Goal: Task Accomplishment & Management: Manage account settings

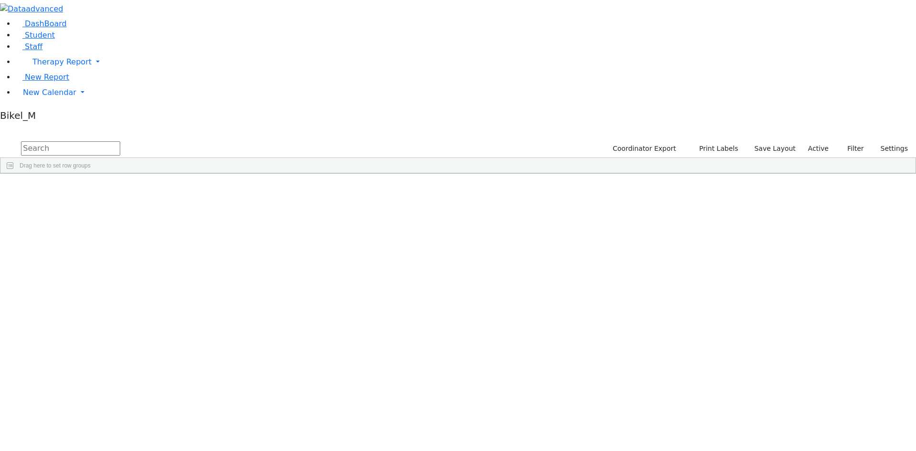
click at [120, 141] on input "text" at bounding box center [70, 148] width 99 height 14
click at [52, 97] on span "New Calendar" at bounding box center [49, 92] width 53 height 9
click at [40, 116] on span "Calendar" at bounding box center [38, 111] width 34 height 9
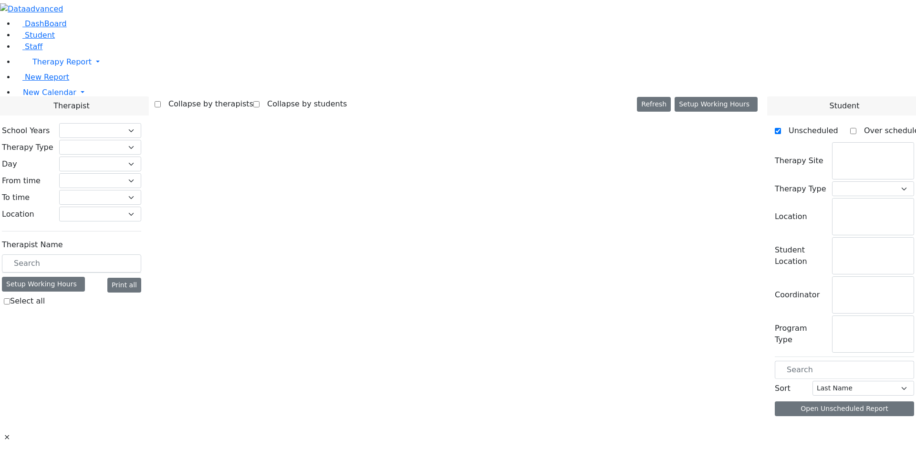
checkbox input "false"
select select "212"
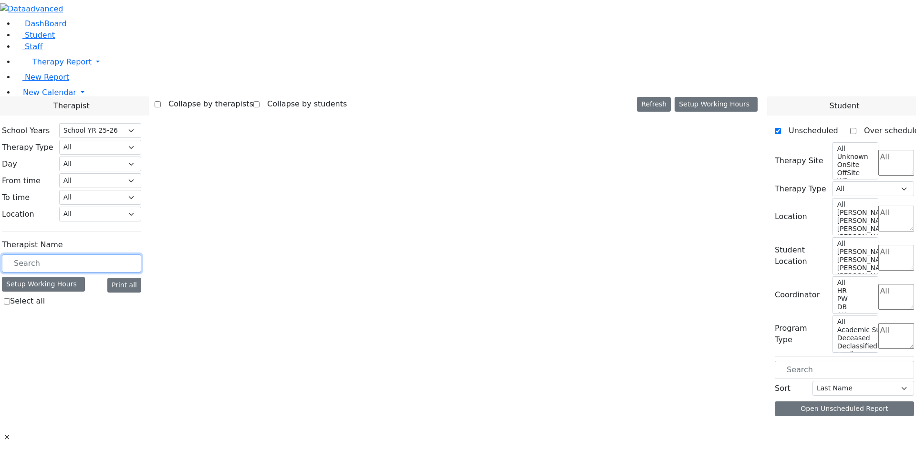
click at [126, 254] on input "text" at bounding box center [71, 263] width 139 height 18
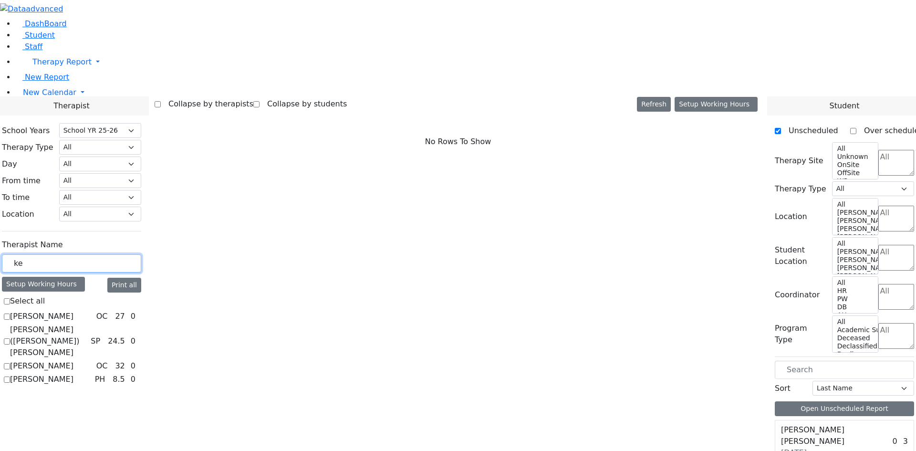
type input "ke"
click at [87, 324] on label "Kerner (Koller) Elisheva" at bounding box center [48, 341] width 77 height 34
click at [10, 338] on input "Kerner (Koller) Elisheva" at bounding box center [7, 341] width 6 height 6
checkbox input "true"
select select "3"
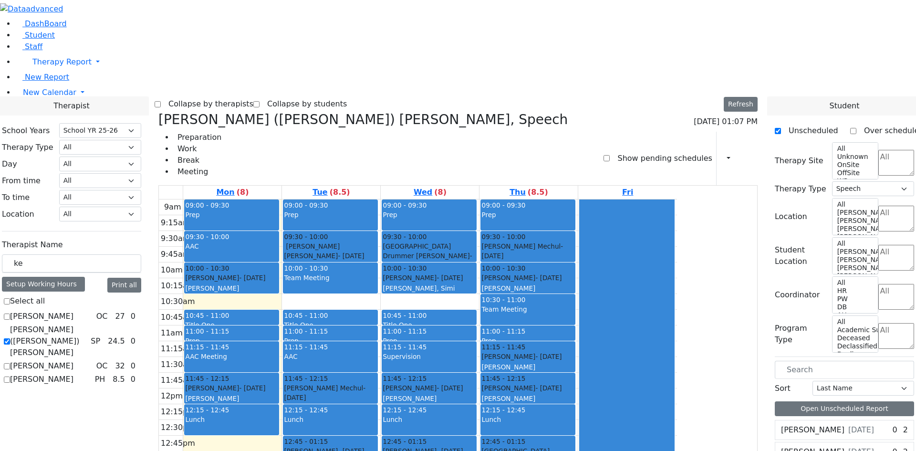
click at [278, 415] on div "Lunch" at bounding box center [231, 425] width 93 height 20
click at [323, 199] on div "9am 9:15am 9:30am 9:45am 10am 10:15am 10:30am 10:45am 11am 11:15am 11:30am 11:4…" at bounding box center [418, 388] width 518 height 378
click at [265, 274] on span "- 01/07/2014" at bounding box center [252, 278] width 26 height 8
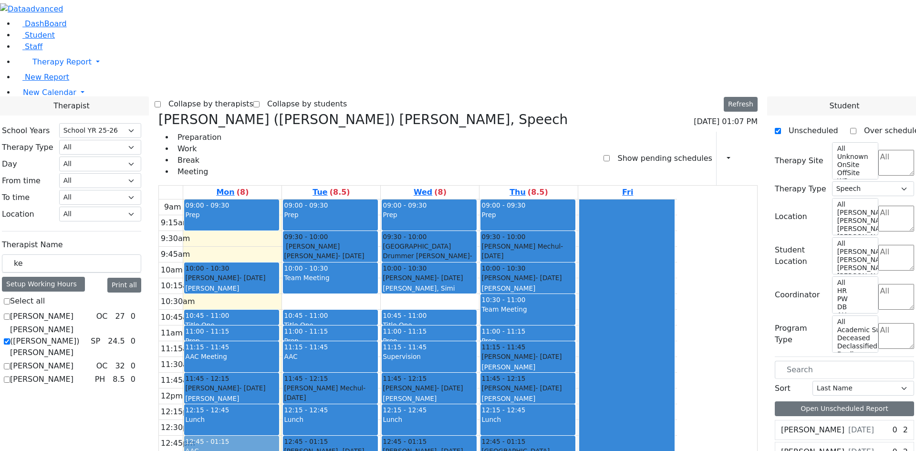
drag, startPoint x: 344, startPoint y: 98, endPoint x: 344, endPoint y: 298, distance: 199.5
click at [282, 303] on div "09:00 - 09:30 Prep 09:30 - 10:00 AAC 10:00 - 10:30 Schorr Yitzchok - 01/07/2014…" at bounding box center [232, 388] width 98 height 378
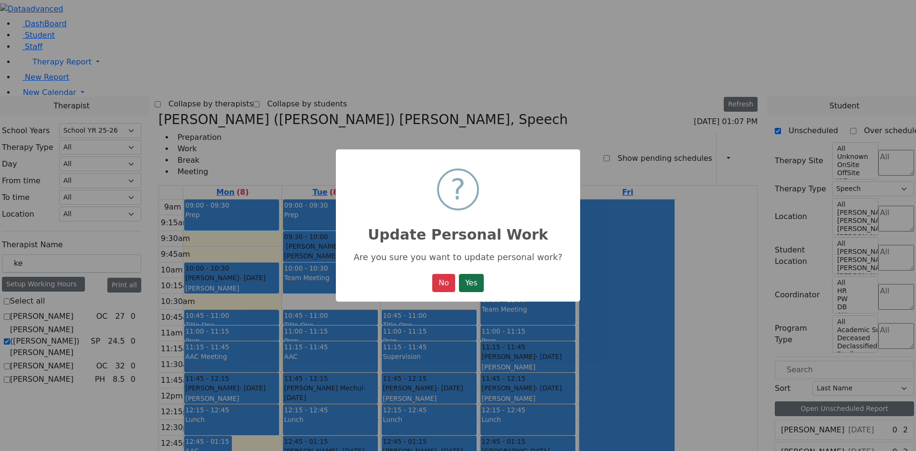
click at [459, 285] on button "Yes" at bounding box center [471, 283] width 25 height 18
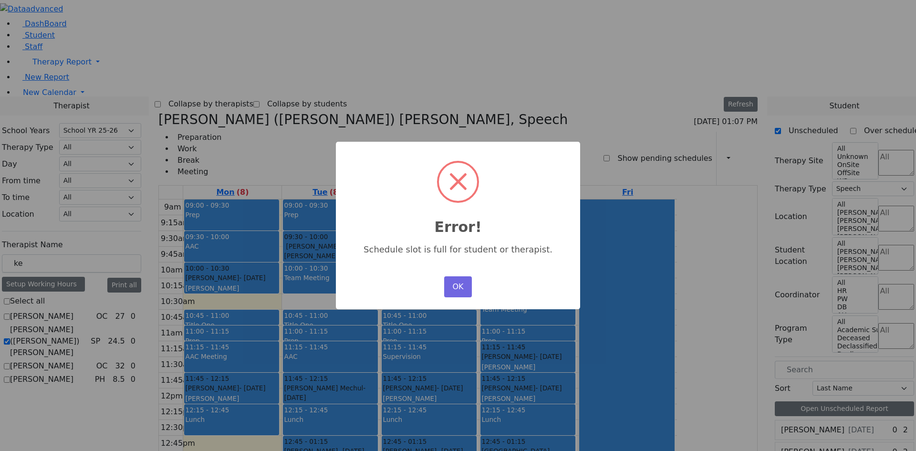
click at [458, 285] on button "OK" at bounding box center [458, 286] width 28 height 21
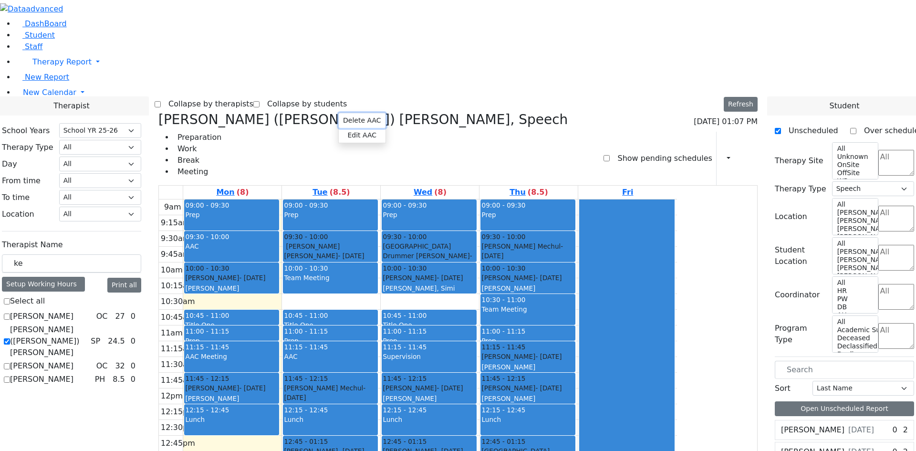
click at [350, 120] on button "Delete AAC" at bounding box center [362, 120] width 47 height 15
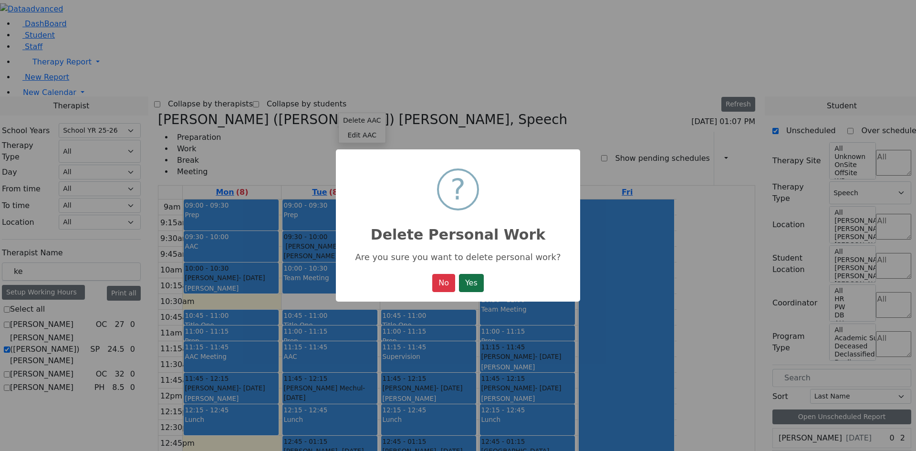
click at [471, 287] on button "Yes" at bounding box center [471, 283] width 25 height 18
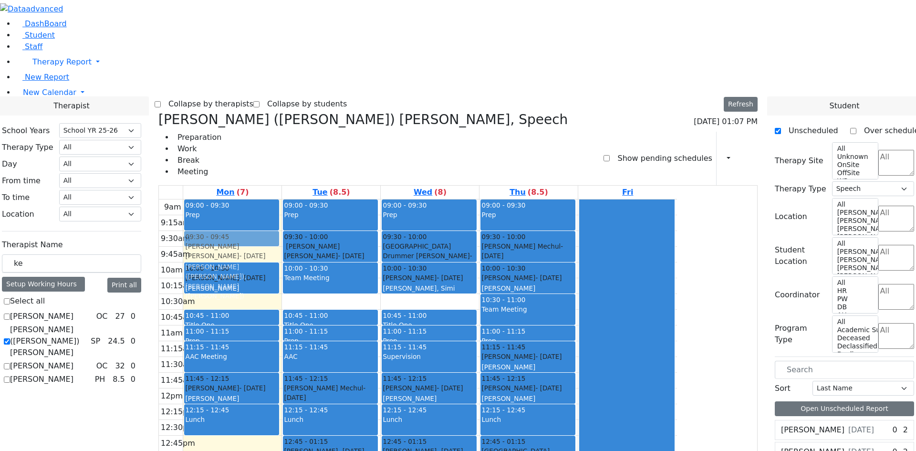
drag, startPoint x: 326, startPoint y: 316, endPoint x: 313, endPoint y: 101, distance: 215.6
click at [282, 199] on div "09:00 - 09:30 Prep 10:00 - 10:30 Schorr Yitzchok - 01/07/2014 Gross, Atara 10:4…" at bounding box center [232, 388] width 98 height 378
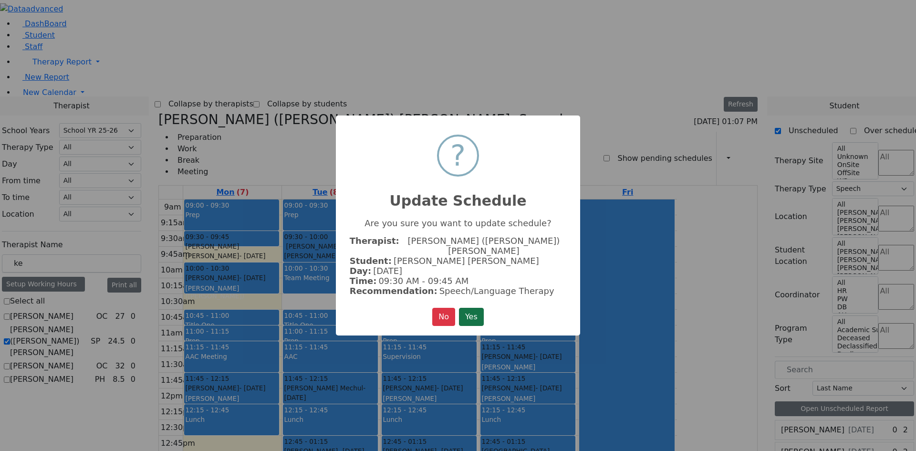
click at [466, 320] on button "Yes" at bounding box center [471, 317] width 25 height 18
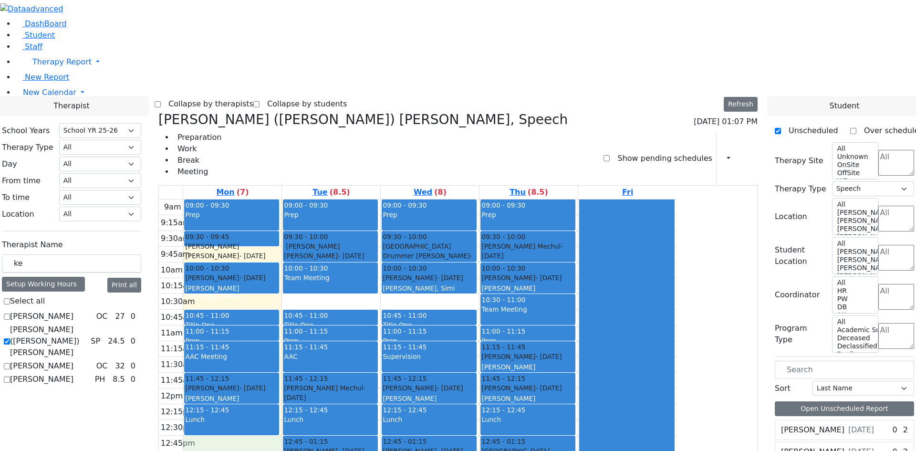
drag, startPoint x: 331, startPoint y: 305, endPoint x: 331, endPoint y: 318, distance: 13.4
click at [331, 318] on div "9am 9:15am 9:30am 9:45am 10am 10:15am 10:30am 10:45am 11am 11:15am 11:30am 11:4…" at bounding box center [418, 388] width 518 height 378
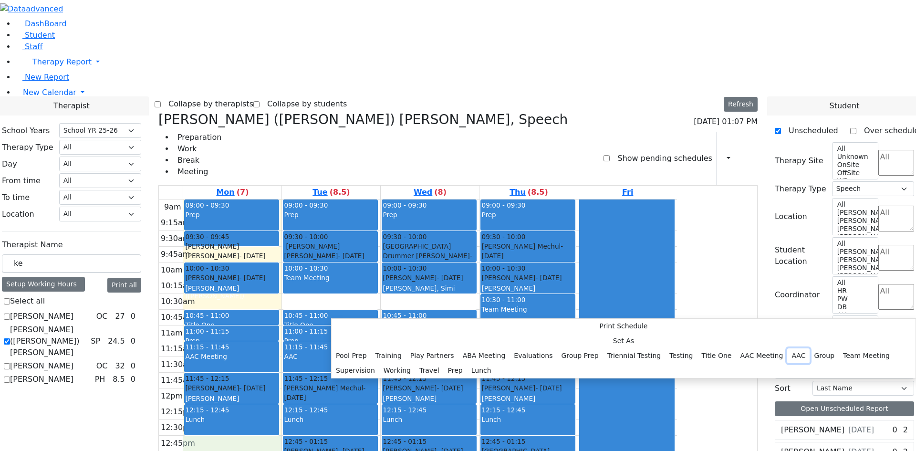
click at [787, 348] on button "AAC" at bounding box center [798, 355] width 22 height 15
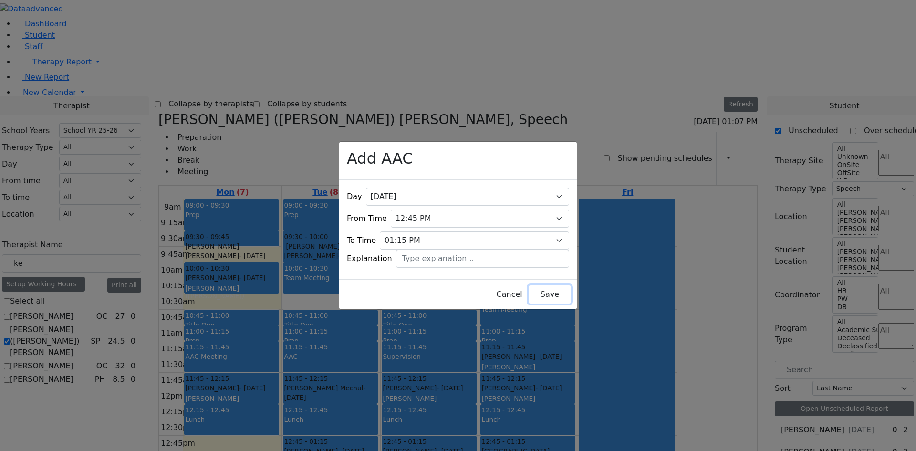
click at [531, 294] on button "Save" at bounding box center [550, 294] width 42 height 18
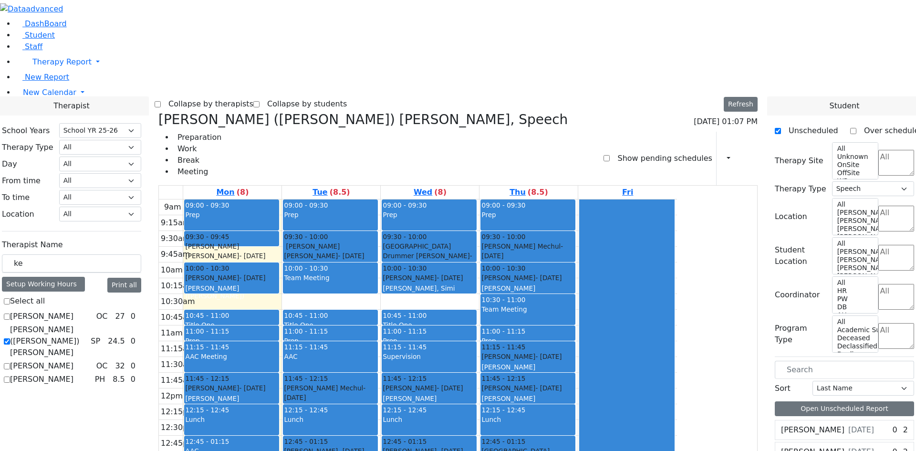
click at [278, 446] on div "AAC" at bounding box center [231, 456] width 93 height 20
click at [278, 415] on div "Lunch" at bounding box center [231, 425] width 93 height 20
click at [575, 352] on div "Teitelbaum Michael - 09/27/2017 Cohen, Sara C" at bounding box center [527, 362] width 93 height 21
click at [562, 384] on span "- 06/11/2017" at bounding box center [548, 388] width 26 height 8
drag, startPoint x: 629, startPoint y: 242, endPoint x: 617, endPoint y: 135, distance: 108.0
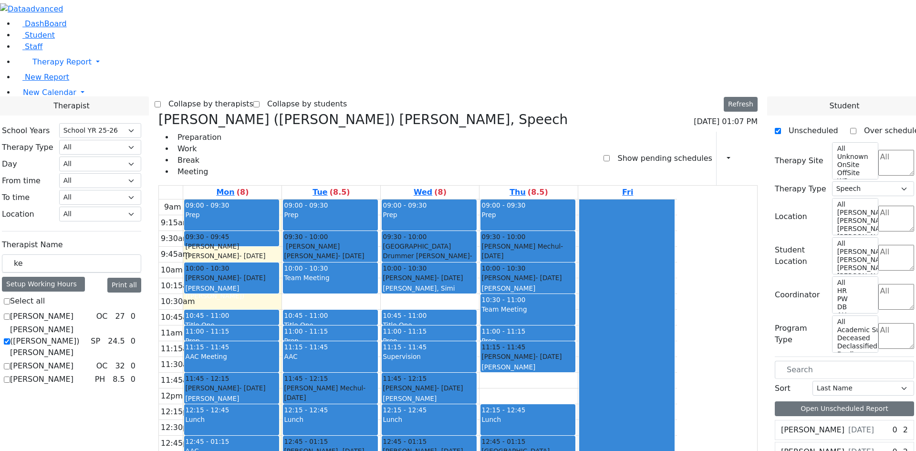
click at [578, 199] on div "09:00 - 09:30 Prep 09:30 - 10:00 Herskovic Mechul - 07/22/2017 Golombeck Esther…" at bounding box center [529, 388] width 98 height 378
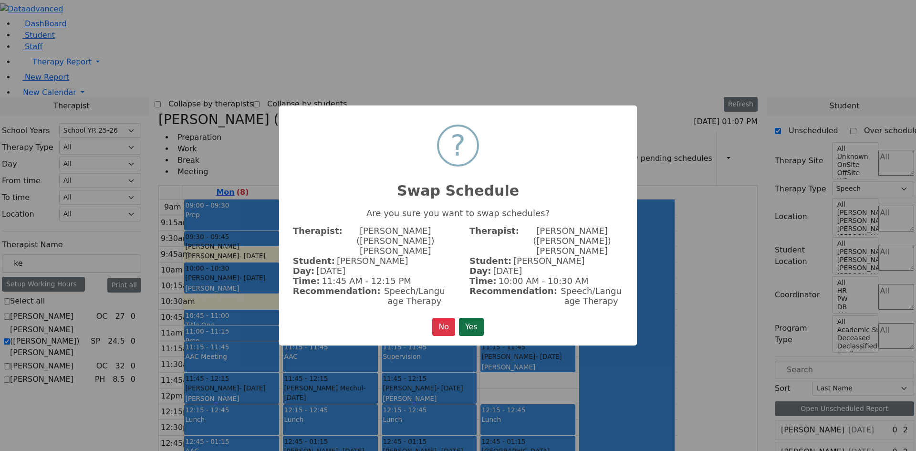
click at [466, 318] on button "Yes" at bounding box center [471, 327] width 25 height 18
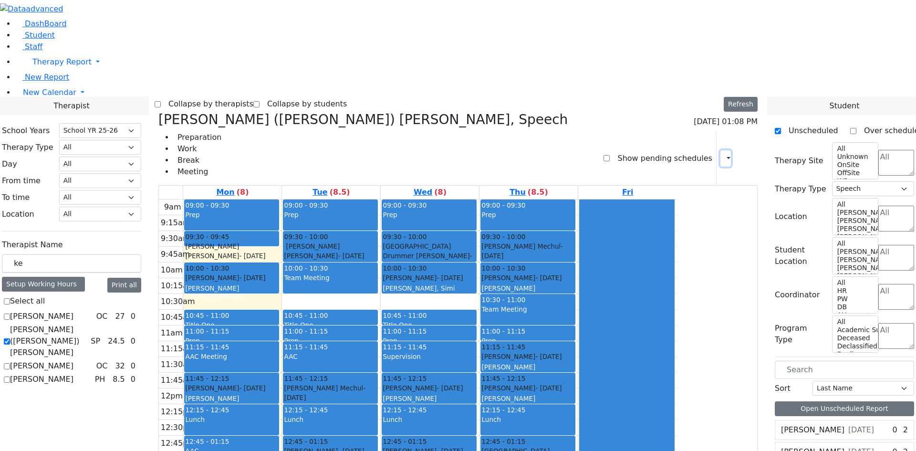
click at [722, 150] on button "button" at bounding box center [726, 158] width 10 height 16
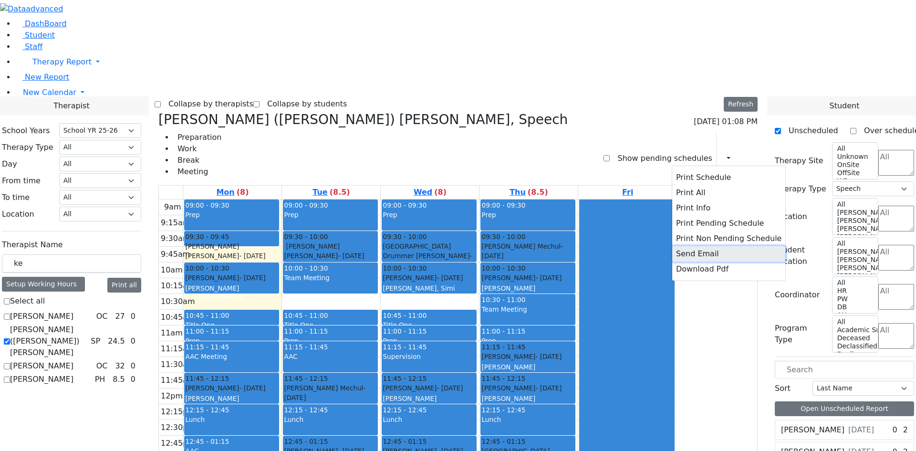
click at [698, 246] on button "Send Email" at bounding box center [728, 253] width 113 height 15
type textarea "Sent by Bikel_M This is schedule for Kerner (Koller) Elisheva"
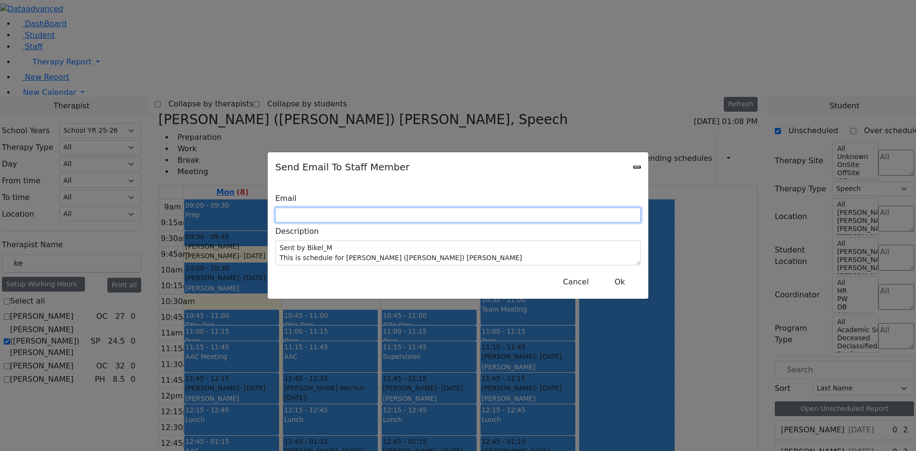
click at [430, 211] on input "text" at bounding box center [458, 215] width 366 height 15
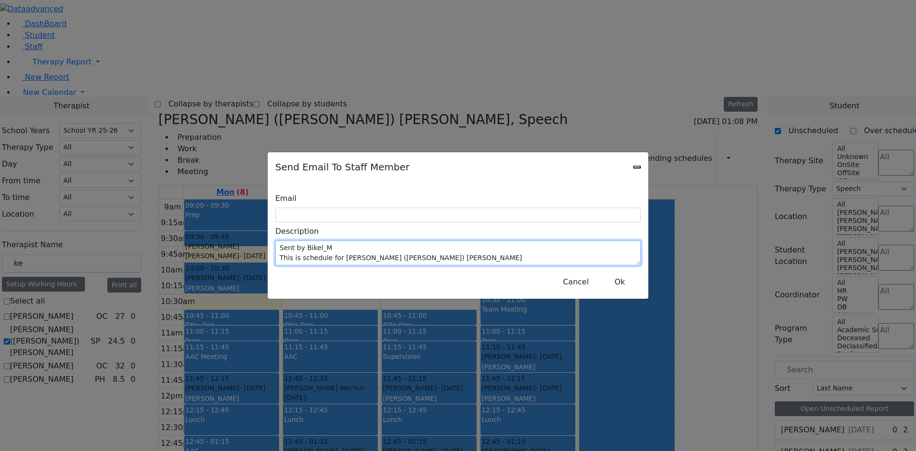
click at [495, 247] on textarea "Sent by Bikel_M This is schedule for Kerner (Koller) Elisheva" at bounding box center [458, 252] width 366 height 25
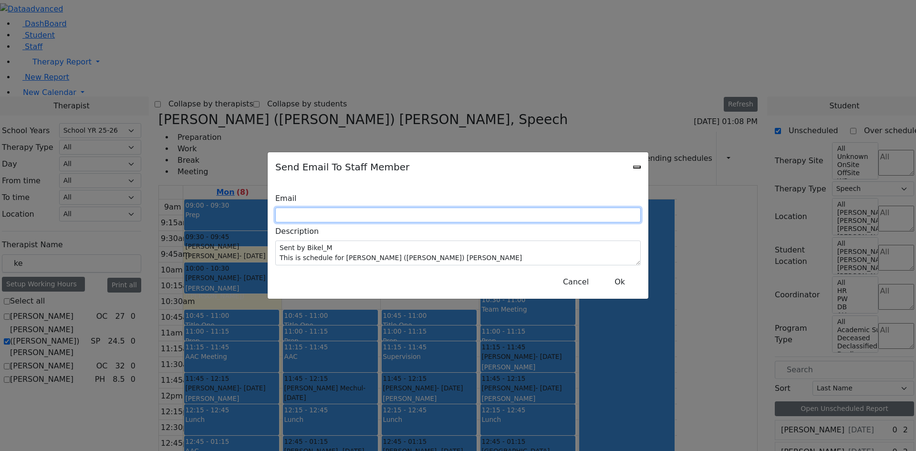
click at [428, 217] on input "text" at bounding box center [458, 215] width 366 height 15
type input "M_Bikel@kjsd.k12.ny.us"
drag, startPoint x: 445, startPoint y: 212, endPoint x: 288, endPoint y: 221, distance: 157.2
click at [289, 221] on div "Email M_Bikel@kjsd.k12.ny.us" at bounding box center [458, 205] width 366 height 33
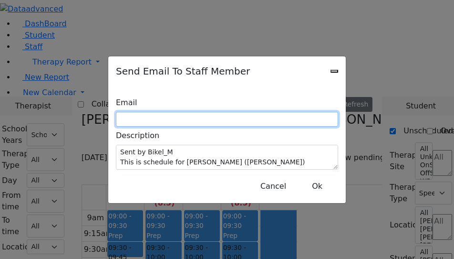
click at [167, 114] on input "text" at bounding box center [227, 119] width 222 height 15
drag, startPoint x: 167, startPoint y: 120, endPoint x: 105, endPoint y: 121, distance: 62.5
click at [116, 121] on div "Email E_" at bounding box center [227, 110] width 222 height 33
paste input "Kerner@kjsd.k12.ny.us"
type input "E_Kerner@kjsd.k12.ny.us"
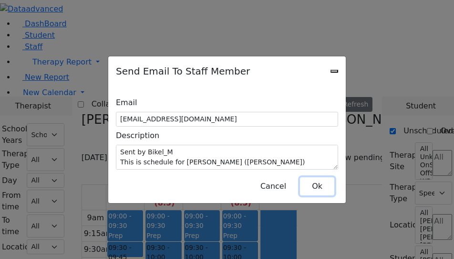
click at [334, 181] on button "Ok" at bounding box center [317, 186] width 34 height 18
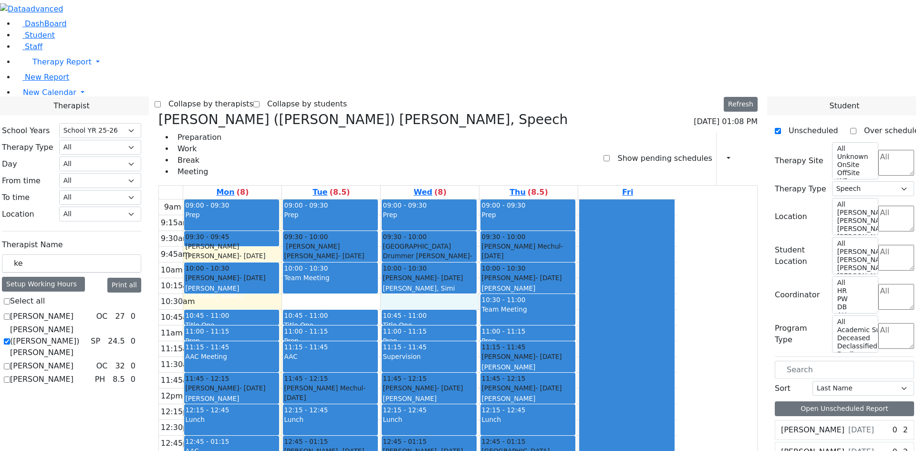
click at [510, 199] on div "9am 9:15am 9:30am 9:45am 10am 10:15am 10:30am 10:45am 11am 11:15am 11:30am 11:4…" at bounding box center [418, 388] width 518 height 378
click at [476, 311] on div "10:45 - 11:00" at bounding box center [429, 316] width 93 height 10
click at [575, 304] on div "Team Meeting" at bounding box center [527, 314] width 93 height 20
click at [575, 304] on div "Team Meeting" at bounding box center [527, 309] width 93 height 10
click at [674, 199] on div at bounding box center [627, 387] width 94 height 377
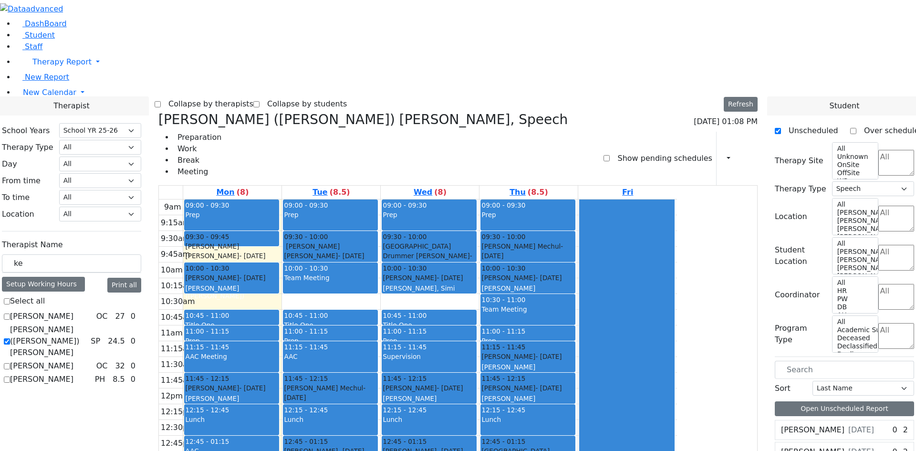
click at [674, 300] on div at bounding box center [627, 387] width 94 height 377
click at [637, 356] on div "9am 9:15am 9:30am 9:45am 10am 10:15am 10:30am 10:45am 11am 11:15am 11:30am 11:4…" at bounding box center [418, 388] width 518 height 378
click at [555, 335] on div "9am 9:15am 9:30am 9:45am 10am 10:15am 10:30am 10:45am 11am 11:15am 11:30am 11:4…" at bounding box center [418, 388] width 518 height 378
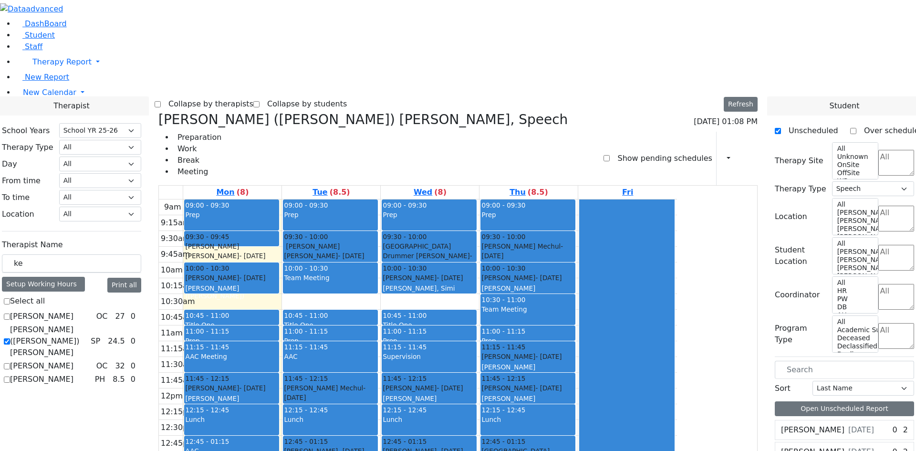
click at [591, 351] on div "9am 9:15am 9:30am 9:45am 10am 10:15am 10:30am 10:45am 11am 11:15am 11:30am 11:4…" at bounding box center [418, 388] width 518 height 378
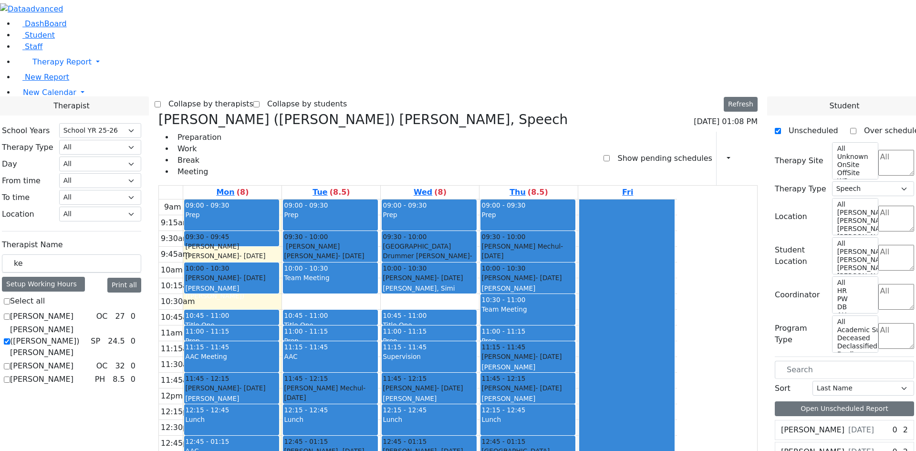
click at [674, 401] on div at bounding box center [627, 387] width 94 height 377
drag, startPoint x: 710, startPoint y: 386, endPoint x: 709, endPoint y: 165, distance: 220.5
click at [674, 199] on div at bounding box center [627, 387] width 94 height 377
click at [674, 311] on div at bounding box center [627, 387] width 94 height 377
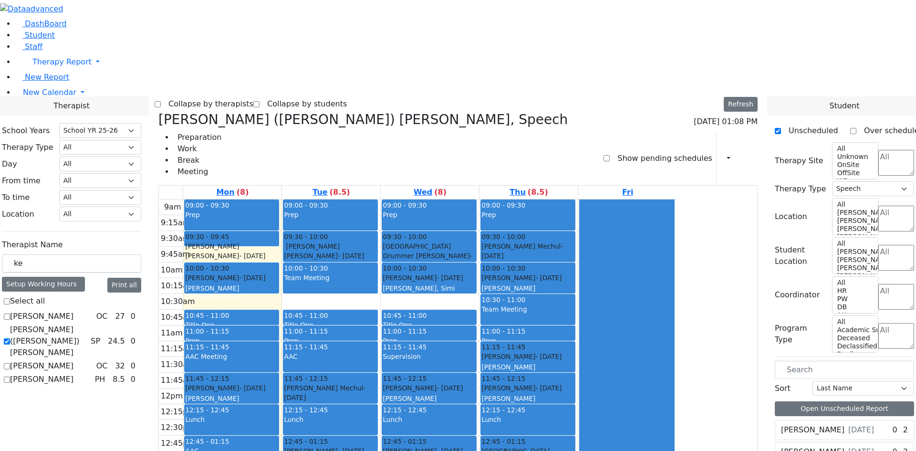
click at [674, 254] on div at bounding box center [627, 387] width 94 height 377
click at [575, 210] on div "Prep" at bounding box center [527, 215] width 93 height 10
click at [575, 241] on div "Herskovic Mechul - 07/22/2017" at bounding box center [527, 251] width 93 height 20
click at [575, 273] on div "Meisels Jacob - 06/11/2017 Golombeck Esther" at bounding box center [527, 283] width 93 height 21
click at [578, 199] on div "09:00 - 09:30 Prep 09:30 - 10:00 Herskovic Mechul - 07/22/2017 Golombeck Esther…" at bounding box center [529, 388] width 98 height 378
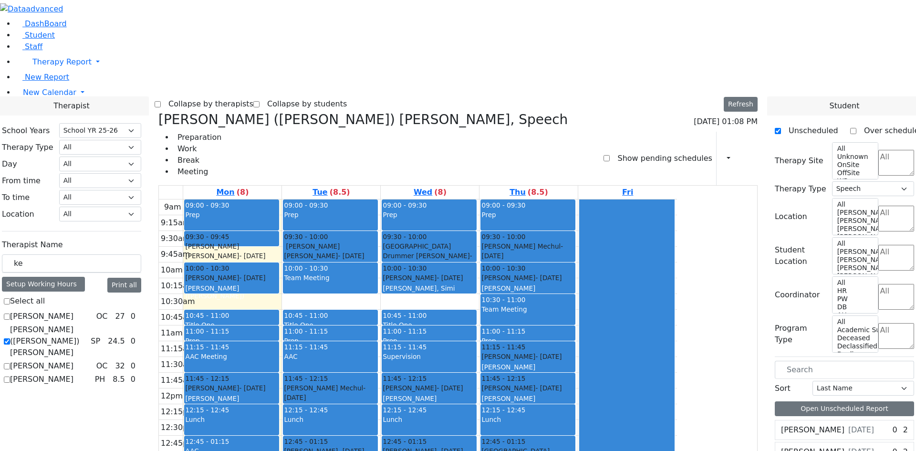
click at [575, 336] on div "Prep" at bounding box center [527, 341] width 93 height 10
click at [575, 304] on div "Team Meeting" at bounding box center [527, 314] width 93 height 20
click at [575, 326] on div "11:00 - 11:15" at bounding box center [527, 331] width 93 height 10
click at [575, 352] on div "Teitelbaum Michael - 09/27/2017" at bounding box center [527, 357] width 93 height 10
click at [575, 394] on div "Friedman (Gordon), Sorah G (Goldie)" at bounding box center [527, 413] width 93 height 39
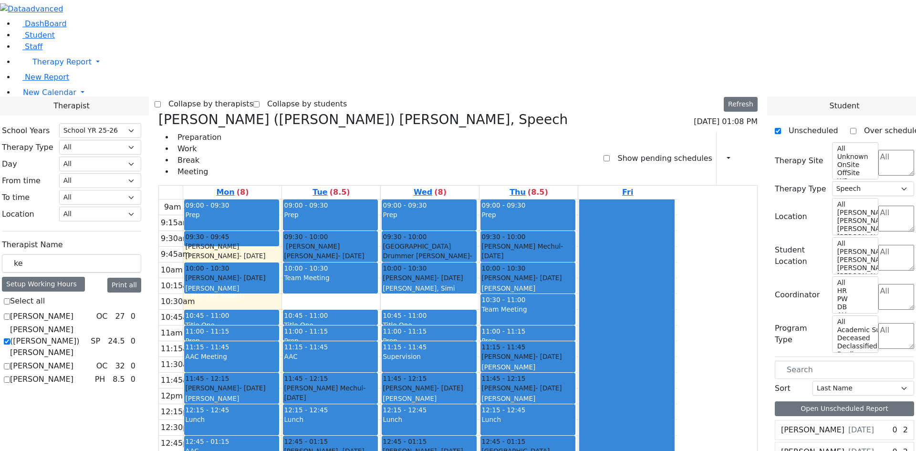
click at [575, 415] on div "Lunch" at bounding box center [527, 425] width 93 height 20
click at [609, 346] on div "9am 9:15am 9:30am 9:45am 10am 10:15am 10:30am 10:45am 11am 11:15am 11:30am 11:4…" at bounding box center [418, 388] width 518 height 378
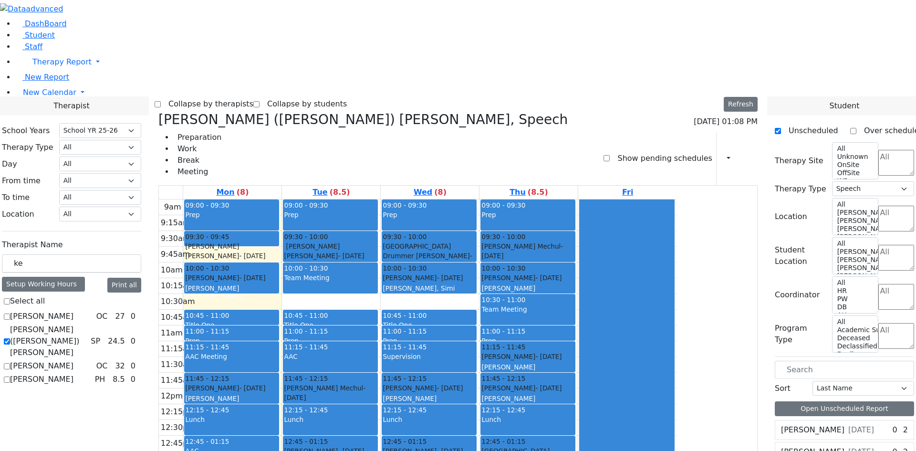
click at [476, 446] on div "Kahan Shloime - 03/07/2017" at bounding box center [429, 451] width 93 height 10
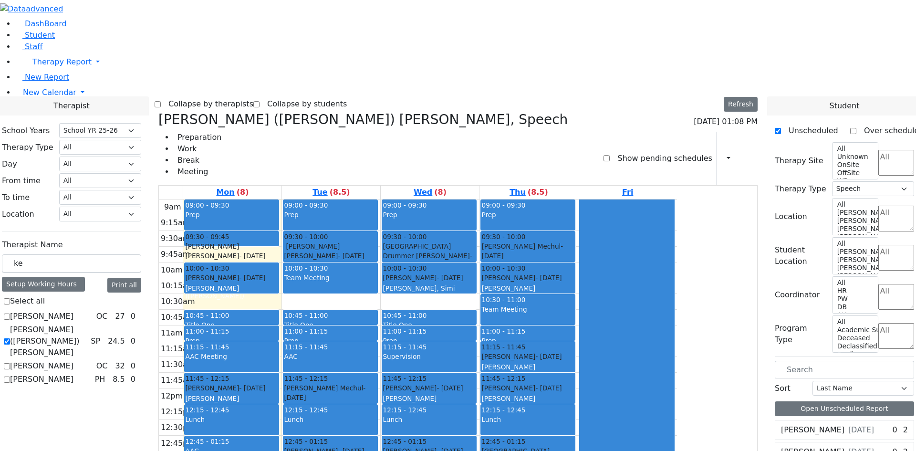
click at [476, 383] on div "Fuchs Raphael - 04/14/2017" at bounding box center [429, 388] width 93 height 10
click at [476, 352] on div "Supervision" at bounding box center [429, 357] width 93 height 10
click at [476, 311] on div "10:45 - 11:00" at bounding box center [429, 316] width 93 height 10
click at [476, 273] on div "Neustein Abraham - 10/11/2013" at bounding box center [429, 278] width 93 height 10
click at [476, 251] on div "Drummer Asher - 03/08/2013" at bounding box center [429, 261] width 93 height 20
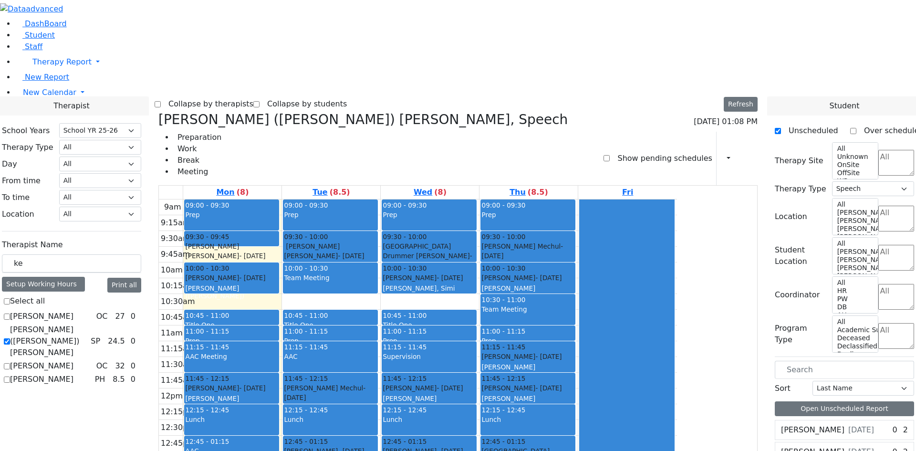
click at [377, 241] on div "Faivelson Shmuel Eliyahu Avigdor - 05/22/2018" at bounding box center [330, 251] width 93 height 20
click at [377, 273] on div "Team Meeting" at bounding box center [330, 283] width 93 height 20
click at [377, 320] on div "Title One" at bounding box center [330, 325] width 93 height 10
click at [377, 336] on div "Prep" at bounding box center [330, 341] width 93 height 10
click at [377, 352] on div "AAC" at bounding box center [330, 362] width 93 height 20
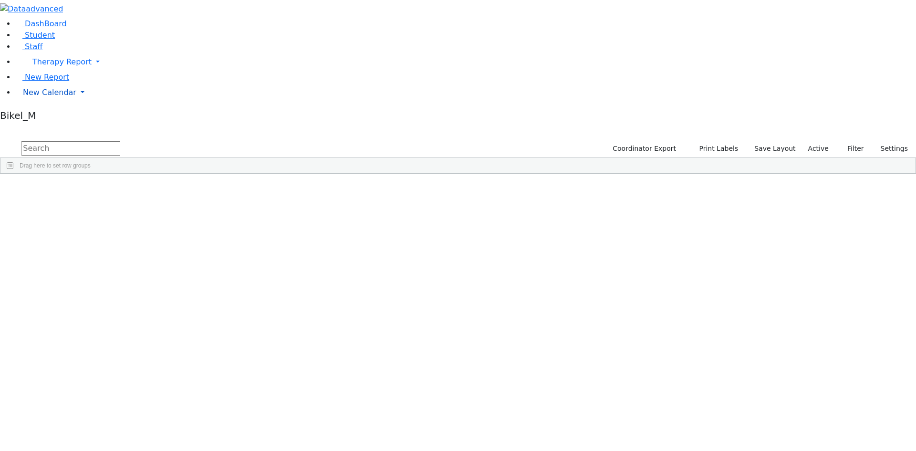
click at [55, 97] on span "New Calendar" at bounding box center [49, 92] width 53 height 9
click at [50, 139] on span "School Teacher Report" at bounding box center [65, 134] width 85 height 9
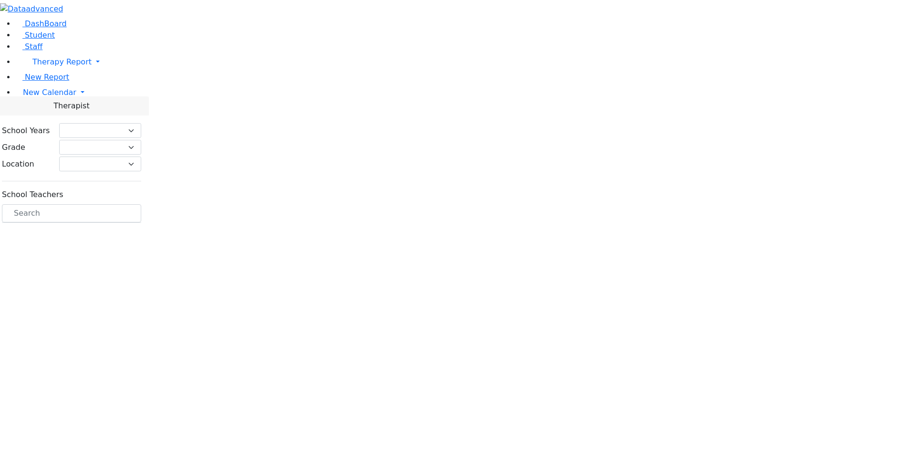
select select "212"
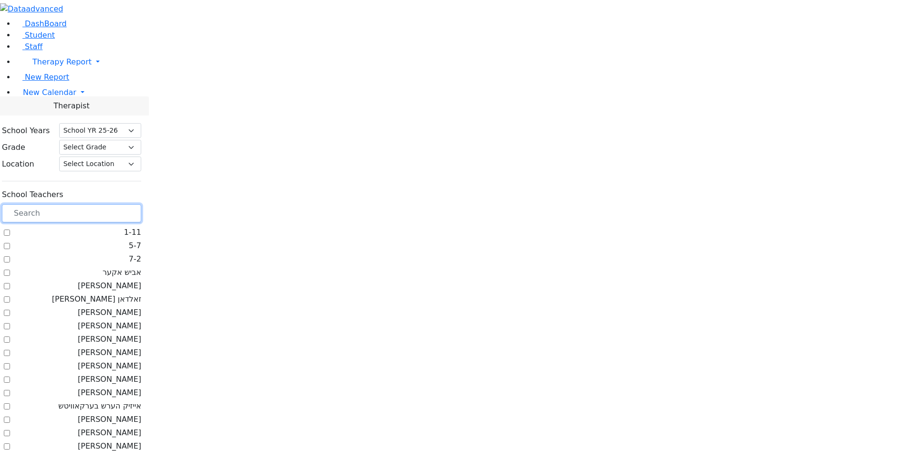
click at [125, 204] on input "text" at bounding box center [71, 213] width 139 height 18
click at [62, 97] on span "New Calendar" at bounding box center [49, 92] width 53 height 9
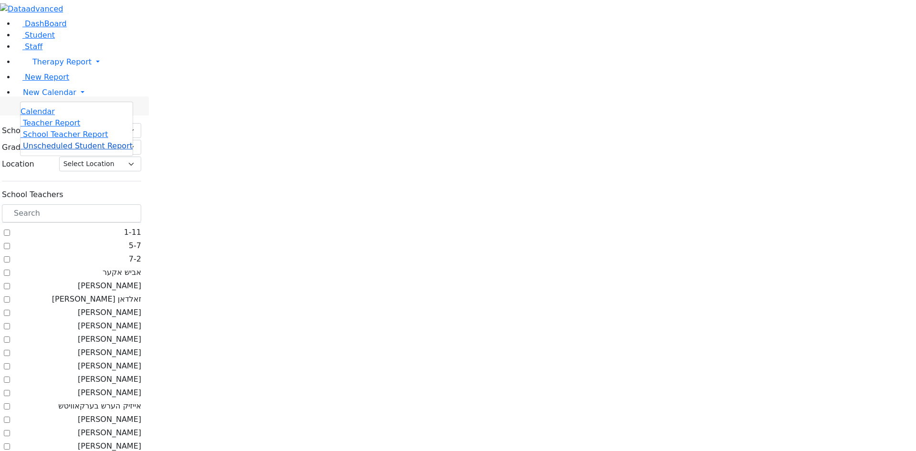
click at [48, 150] on span "Unscheduled Student Report" at bounding box center [78, 145] width 110 height 9
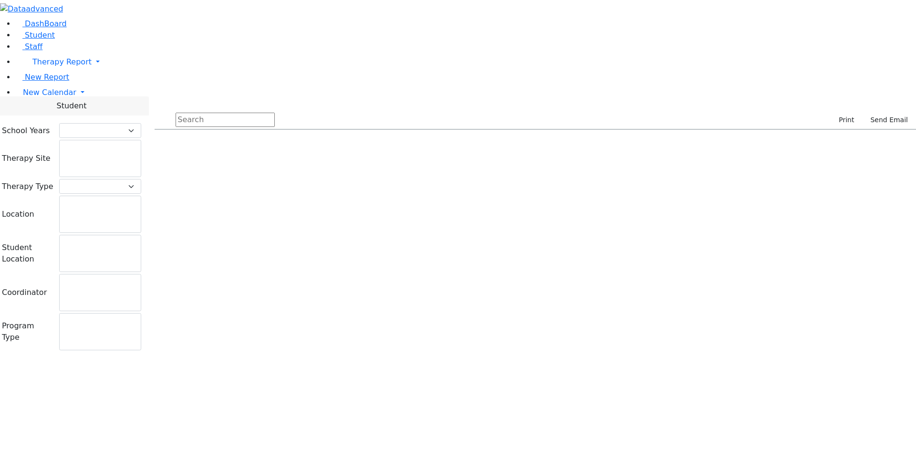
select select "212"
select select
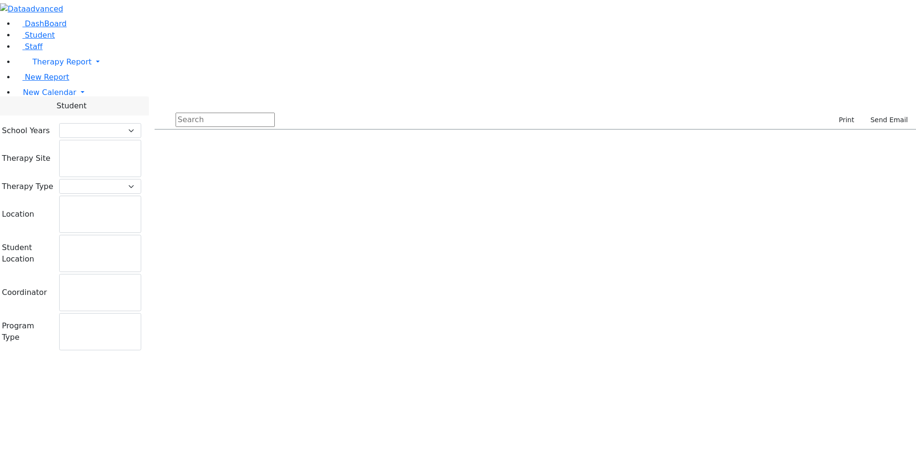
select select
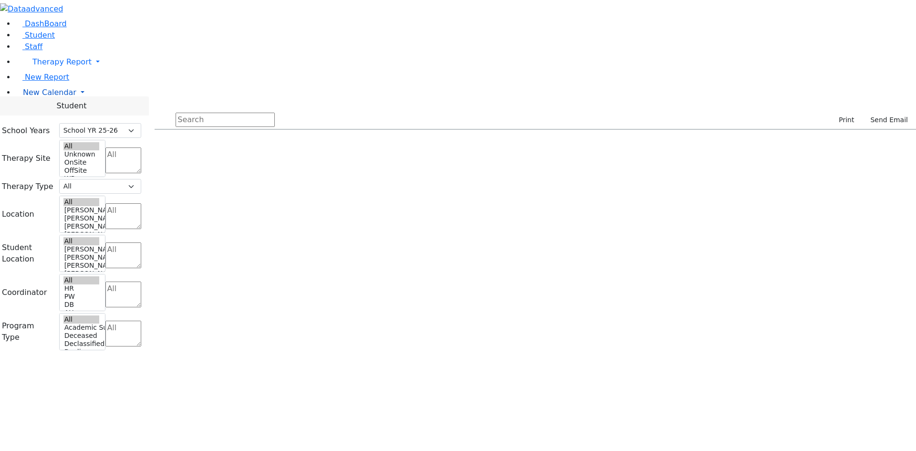
click at [38, 97] on span "New Calendar" at bounding box center [49, 92] width 53 height 9
click at [51, 139] on span "School Teacher Report" at bounding box center [65, 134] width 85 height 9
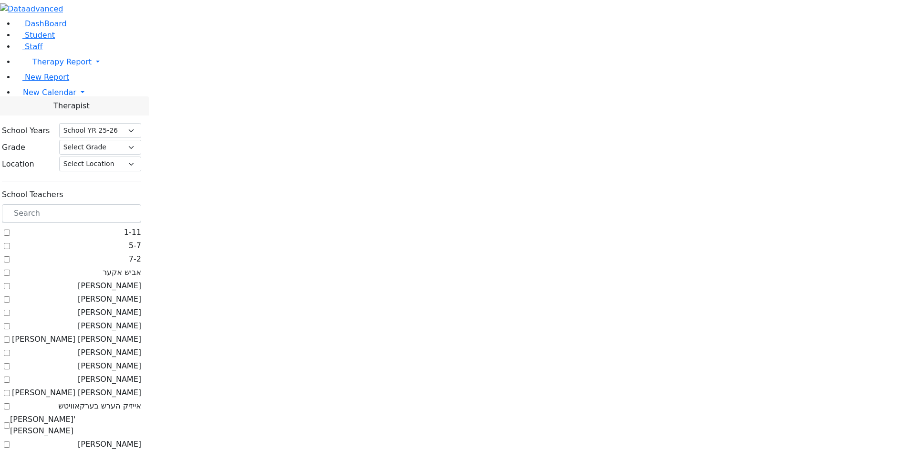
select select "212"
drag, startPoint x: 40, startPoint y: 140, endPoint x: 38, endPoint y: 151, distance: 11.1
click at [40, 102] on ul "DashBoard Student Staff Therapy Report Student Old" at bounding box center [458, 60] width 916 height 84
click at [38, 97] on span "New Calendar" at bounding box center [49, 92] width 53 height 9
click at [54, 127] on span "Teacher Report" at bounding box center [51, 122] width 57 height 9
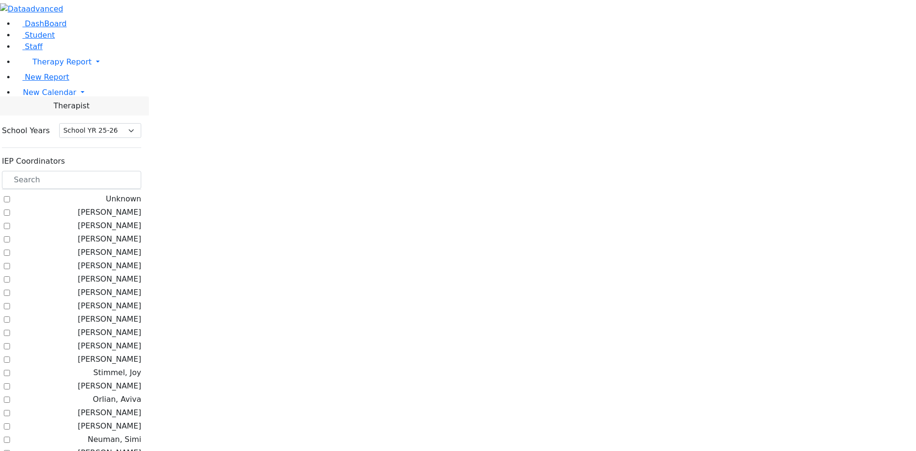
select select "212"
click at [141, 171] on input "text" at bounding box center [71, 180] width 139 height 18
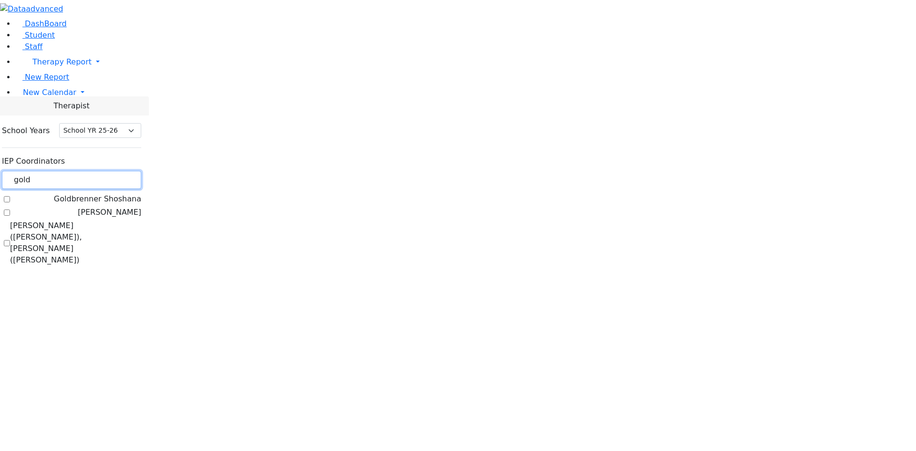
type input "gold"
click at [121, 220] on label "[PERSON_NAME] ([PERSON_NAME]), [PERSON_NAME] ([PERSON_NAME])" at bounding box center [75, 243] width 131 height 46
click at [10, 240] on input "[PERSON_NAME] ([PERSON_NAME]), [PERSON_NAME] ([PERSON_NAME])" at bounding box center [7, 243] width 6 height 6
checkbox input "true"
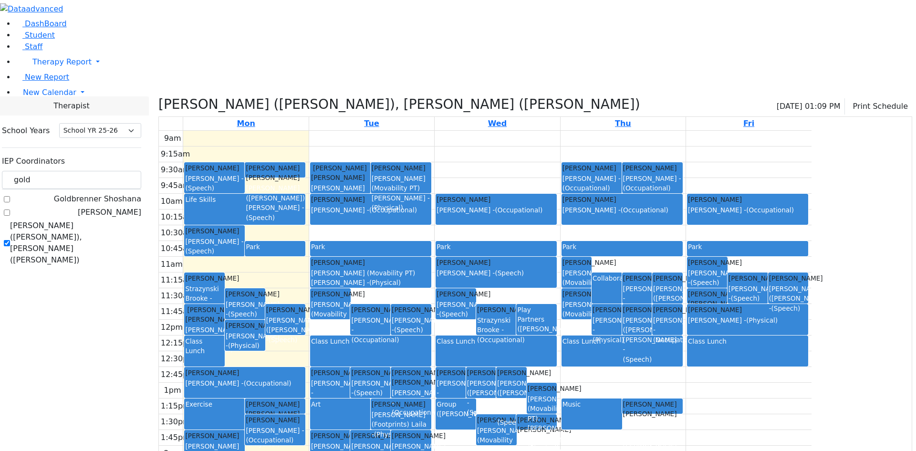
click at [304, 399] on div "Faivelson Shmuel Eliyahu Avigdor" at bounding box center [275, 409] width 59 height 20
click at [356, 141] on div "9am 9:15am 9:30am 9:45am 10am 10:15am 10:30am 10:45am 11am 11:15am 11:30am 11:4…" at bounding box center [485, 320] width 653 height 378
click at [304, 195] on div "Life Skills" at bounding box center [244, 210] width 119 height 30
click at [852, 98] on button "Print Schedule" at bounding box center [878, 106] width 67 height 16
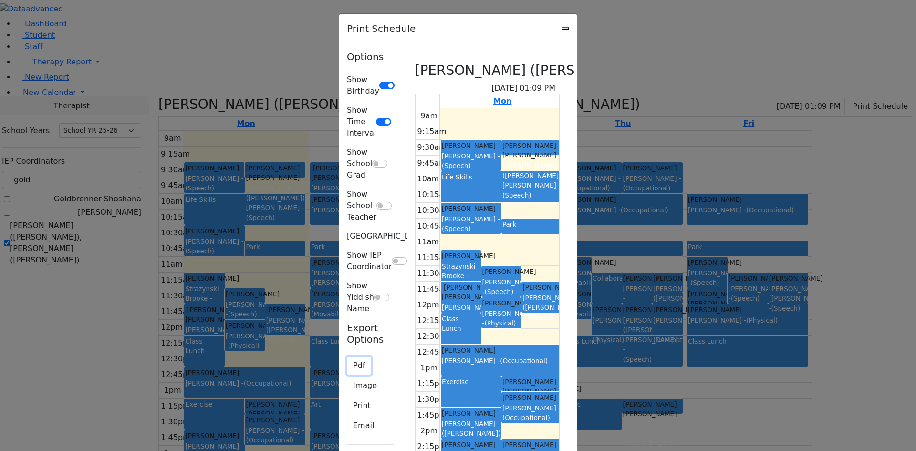
click at [347, 356] on button "Pdf" at bounding box center [359, 365] width 24 height 18
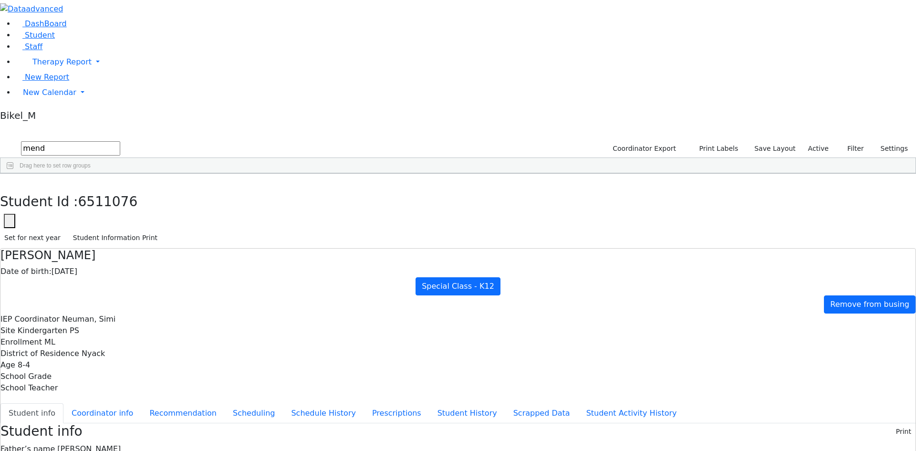
drag, startPoint x: 183, startPoint y: 43, endPoint x: 108, endPoint y: 43, distance: 75.4
click at [108, 43] on div "DashBoard Student Staff Therapy Report Student Old Calendar Report" at bounding box center [458, 417] width 916 height 835
type input "cik"
click at [119, 189] on div "Cik" at bounding box center [89, 195] width 61 height 13
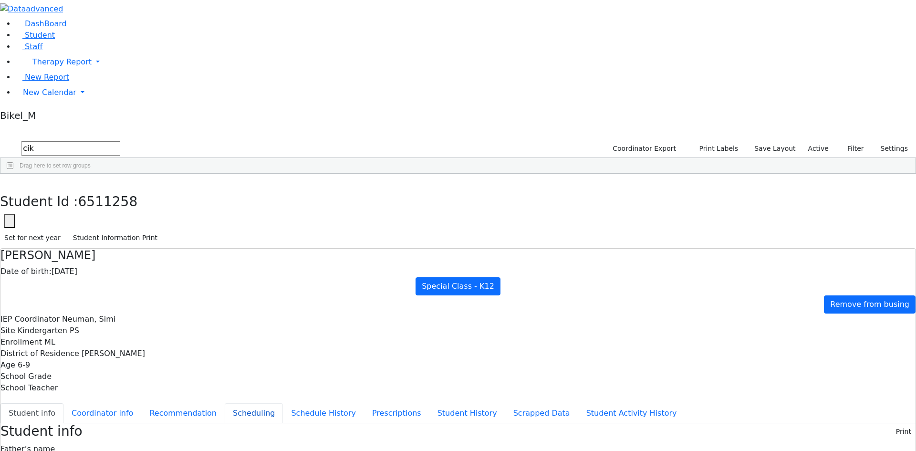
click at [225, 403] on button "Scheduling" at bounding box center [254, 413] width 58 height 20
click at [25, 51] on span "Staff" at bounding box center [34, 46] width 18 height 9
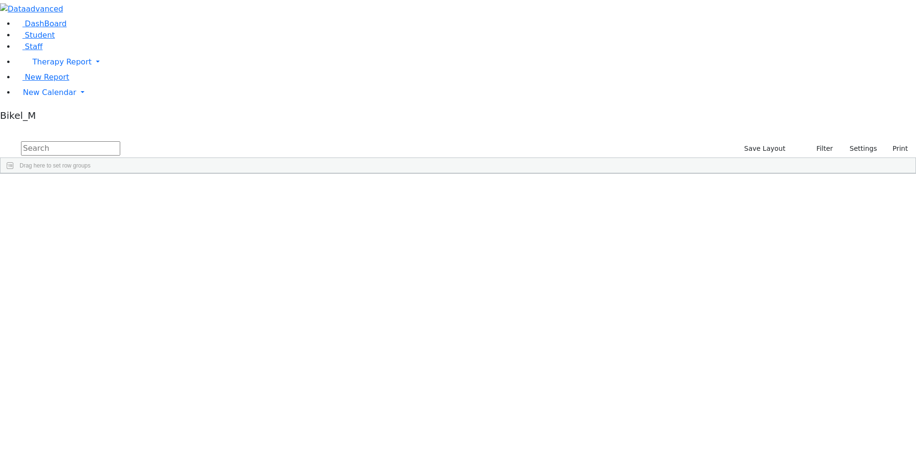
click at [29, 40] on link "Student" at bounding box center [35, 35] width 40 height 9
click at [39, 51] on link "Staff" at bounding box center [28, 46] width 27 height 9
click at [120, 141] on input "text" at bounding box center [70, 148] width 99 height 14
type input "simi"
click at [110, 202] on div "Neuman" at bounding box center [82, 208] width 56 height 13
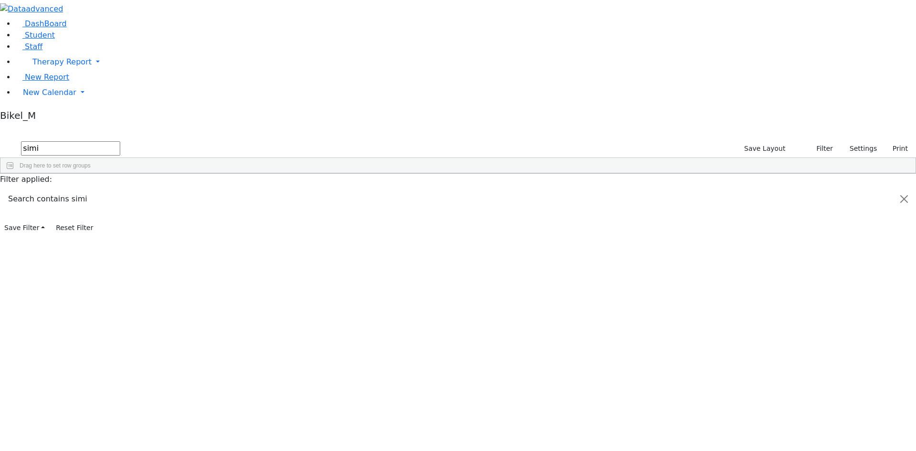
click at [110, 202] on div "Neuman" at bounding box center [82, 208] width 56 height 13
